Goal: Task Accomplishment & Management: Complete application form

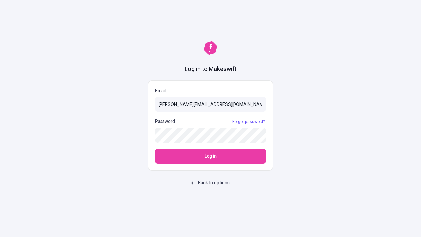
type input "sasha+test-ui@makeswift.com"
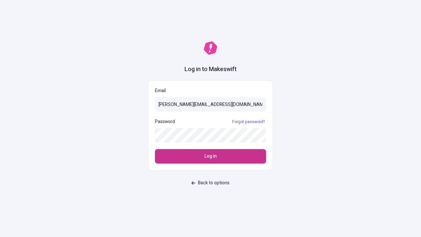
click at [211, 156] on span "Log in" at bounding box center [211, 156] width 12 height 7
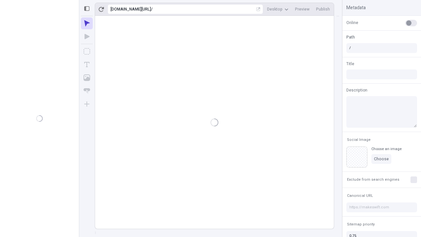
type input "/deep-link-taceo"
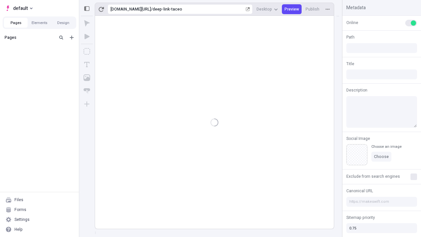
type input "/deep-link-taceo"
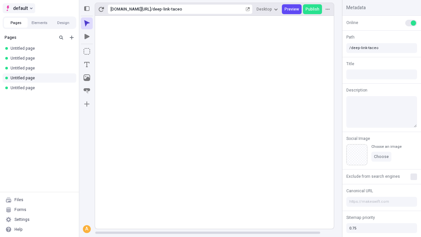
click at [18, 8] on span "default" at bounding box center [20, 8] width 15 height 8
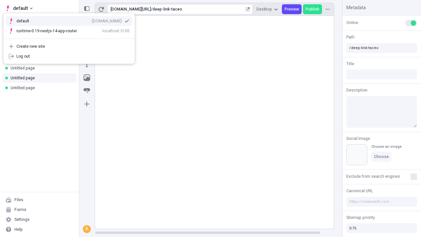
click at [69, 46] on div "Create new site" at bounding box center [72, 46] width 113 height 5
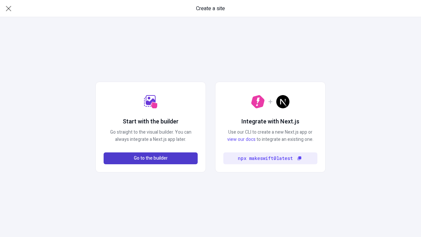
click at [151, 158] on span "Go to the builder" at bounding box center [151, 158] width 34 height 7
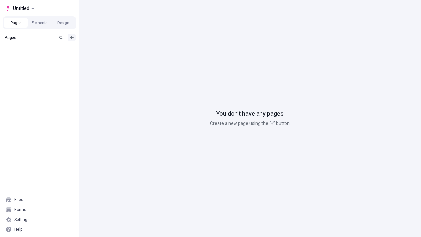
click at [72, 38] on icon "Add new" at bounding box center [72, 38] width 4 height 4
click at [107, 51] on span "Blank page" at bounding box center [110, 50] width 41 height 5
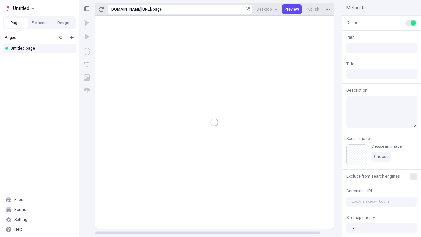
type input "/page"
click at [313, 9] on span "Publish" at bounding box center [313, 9] width 14 height 5
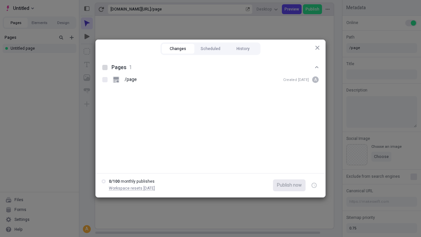
click at [178, 49] on button "Changes" at bounding box center [178, 49] width 33 height 10
click at [105, 67] on div at bounding box center [104, 67] width 5 height 5
checkbox input "true"
click at [314, 185] on icon "button" at bounding box center [315, 185] width 2 height 2
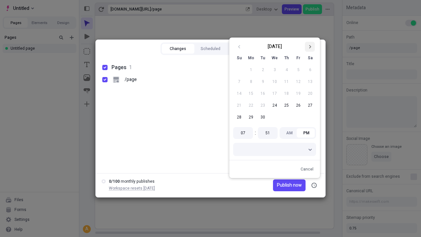
click at [310, 47] on icon "Go to next month" at bounding box center [310, 47] width 4 height 4
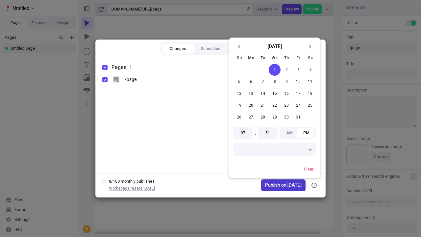
click at [279, 185] on span "Publish on [DATE]" at bounding box center [283, 185] width 37 height 7
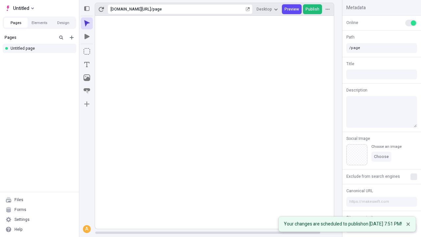
click at [313, 9] on span "Publish" at bounding box center [313, 9] width 14 height 5
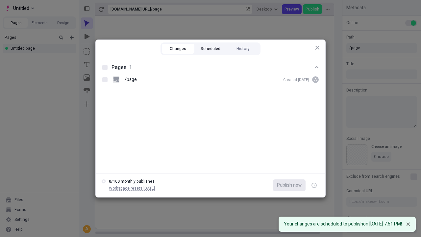
click at [211, 49] on button "Scheduled" at bounding box center [210, 49] width 33 height 10
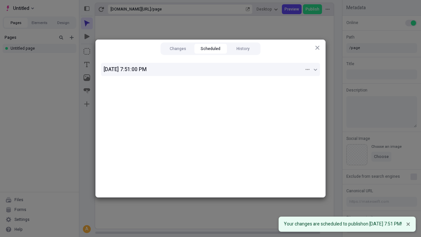
click at [211, 69] on div "[DATE] 7:51:00 PM" at bounding box center [204, 69] width 201 height 8
